Goal: Check status: Check status

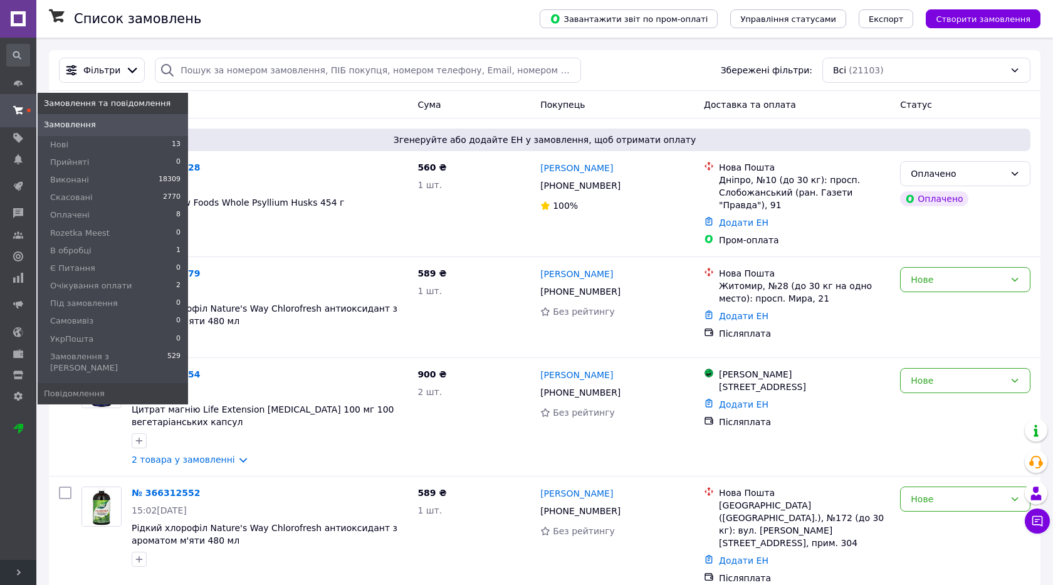
click at [28, 103] on span at bounding box center [18, 110] width 36 height 23
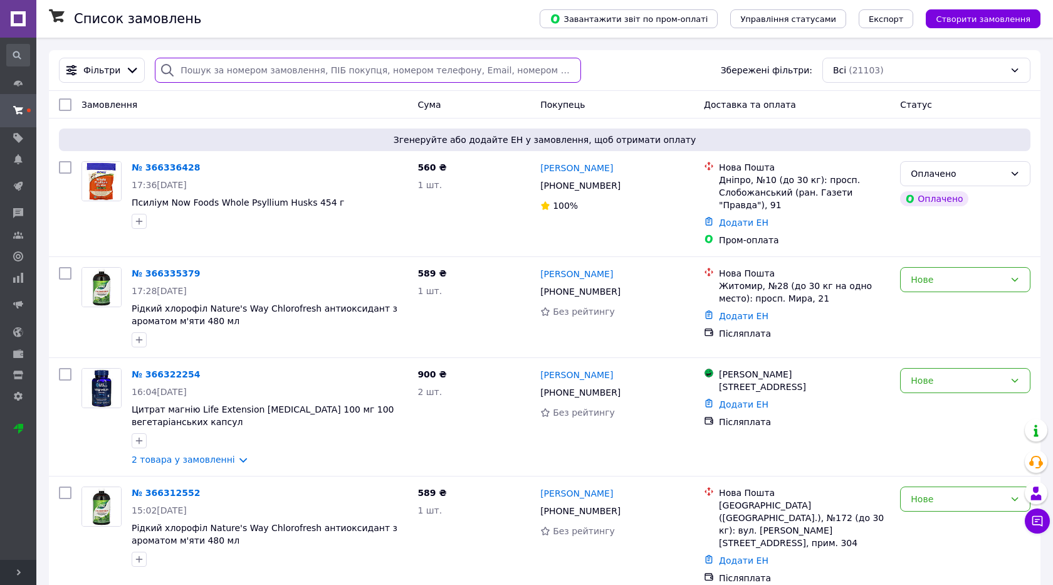
click at [284, 68] on input "search" at bounding box center [368, 70] width 426 height 25
paste input "20451264461542"
type input "20451264461542"
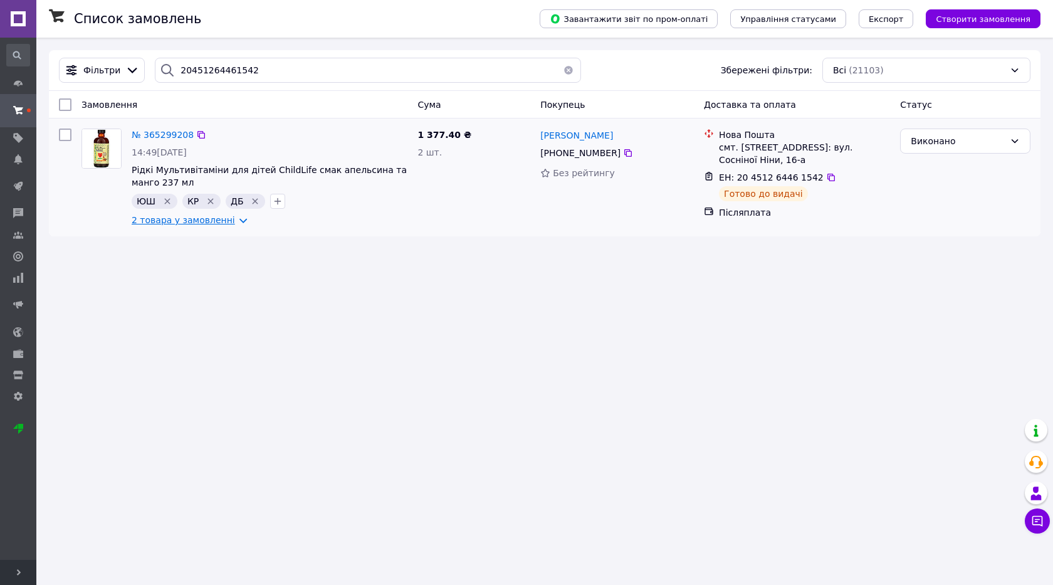
click at [187, 222] on link "2 товара у замовленні" at bounding box center [183, 220] width 103 height 10
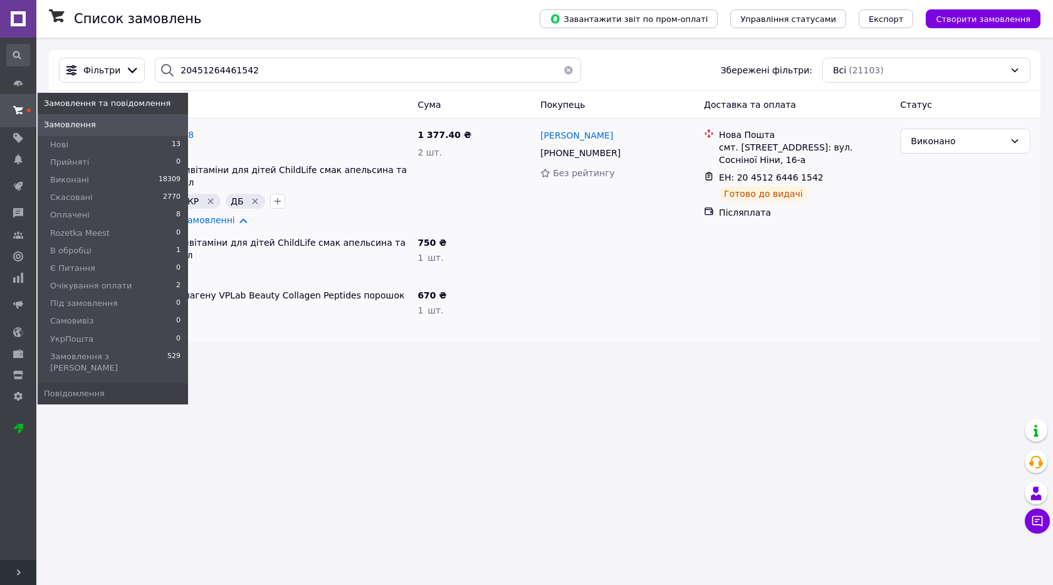
click at [20, 116] on span at bounding box center [18, 110] width 36 height 23
